Goal: Check status: Check status

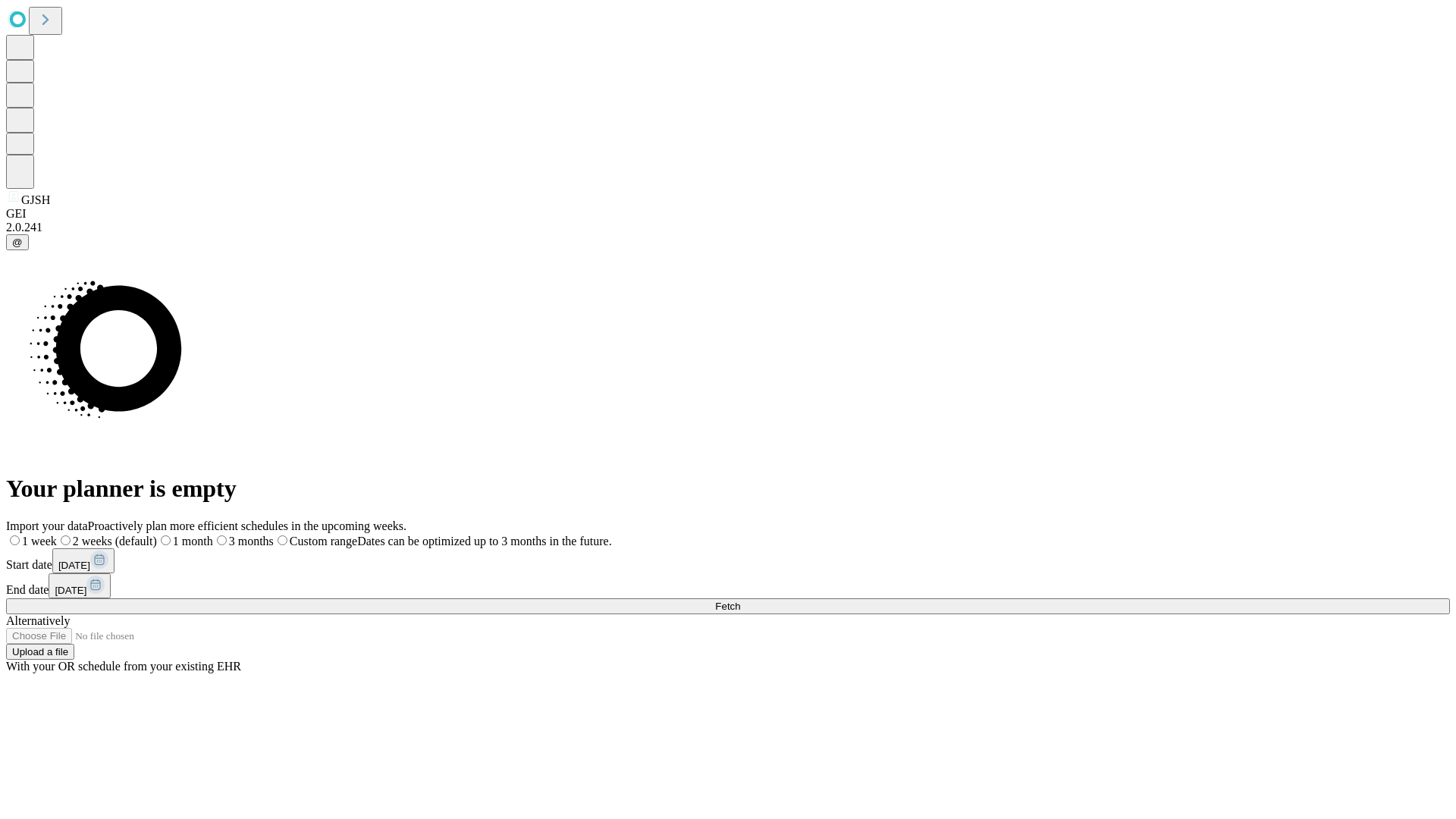
click at [740, 601] on span "Fetch" at bounding box center [728, 606] width 25 height 12
